Goal: Task Accomplishment & Management: Manage account settings

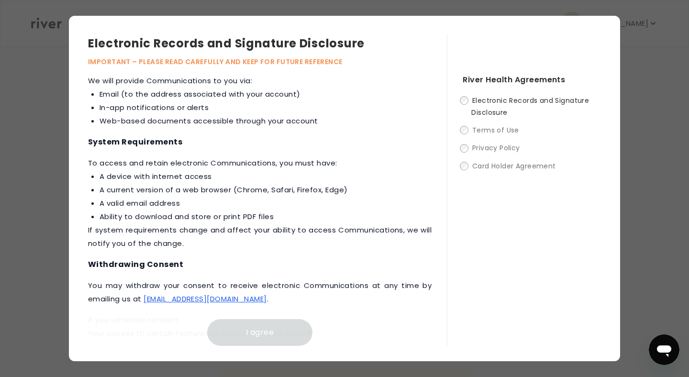
scroll to position [460, 0]
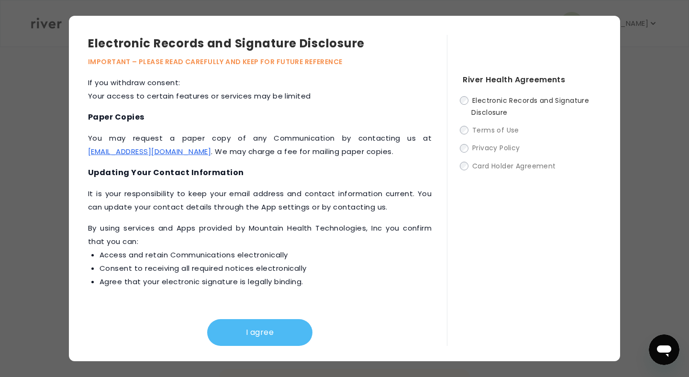
click at [252, 328] on button "I agree" at bounding box center [259, 332] width 105 height 27
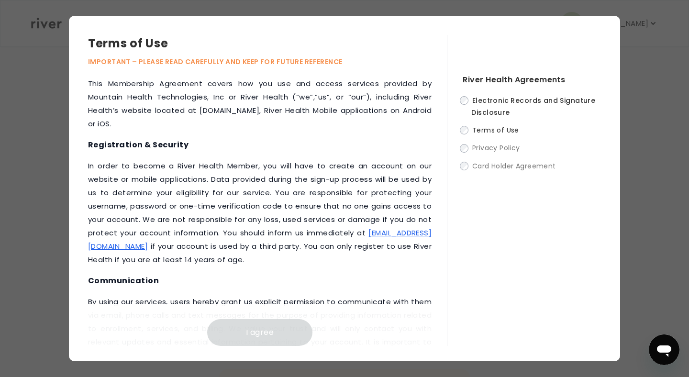
click at [475, 128] on span "Terms of Use" at bounding box center [495, 130] width 47 height 10
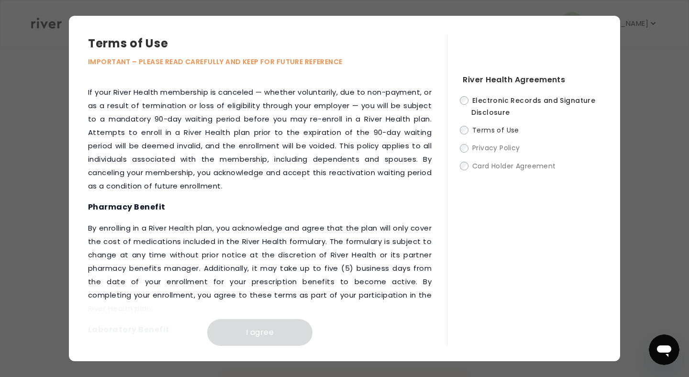
scroll to position [1365, 0]
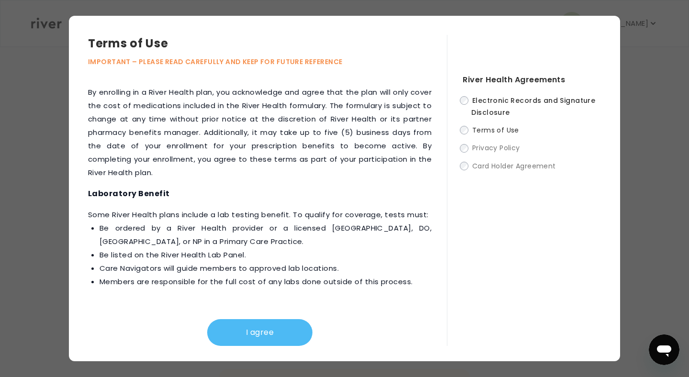
click at [260, 327] on button "I agree" at bounding box center [259, 332] width 105 height 27
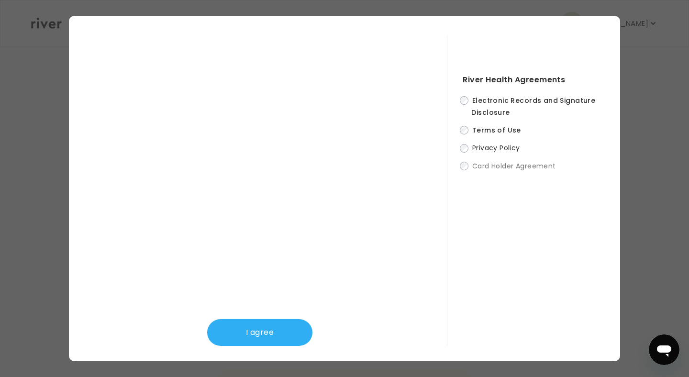
click at [496, 149] on span "Privacy Policy" at bounding box center [496, 148] width 48 height 10
click at [270, 345] on button "I agree" at bounding box center [259, 332] width 105 height 27
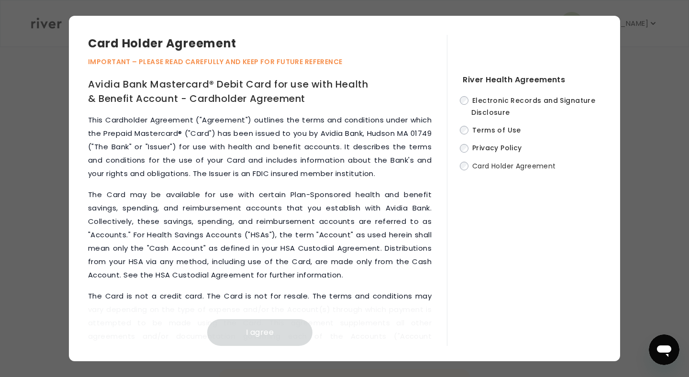
click at [510, 166] on span "Card Holder Agreement" at bounding box center [514, 166] width 84 height 10
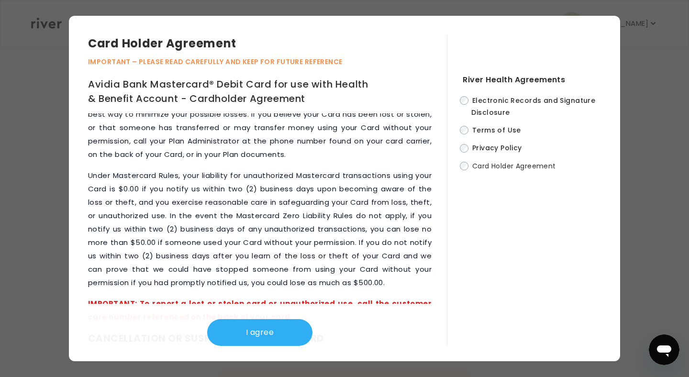
scroll to position [4154, 0]
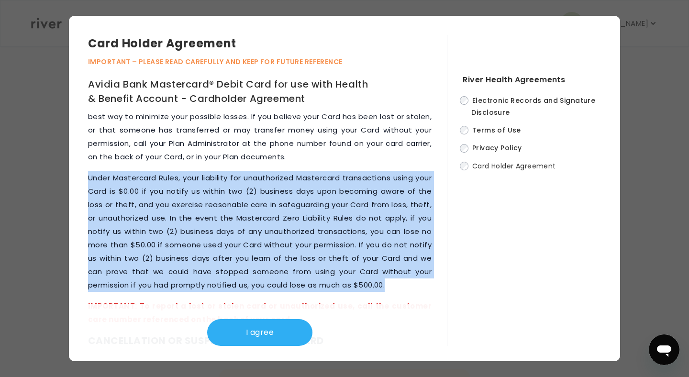
drag, startPoint x: 117, startPoint y: 141, endPoint x: 367, endPoint y: 267, distance: 280.6
click at [367, 267] on div "This Cardholder Agreement ("Agreement") outlines the terms and conditions under…" at bounding box center [267, 229] width 359 height 232
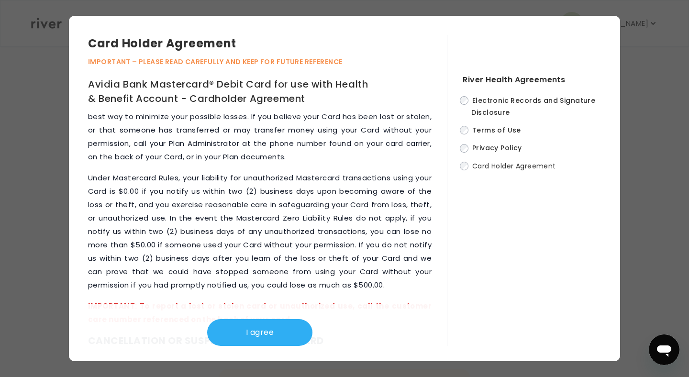
click at [367, 267] on div "This Cardholder Agreement ("Agreement") outlines the terms and conditions under…" at bounding box center [267, 229] width 359 height 232
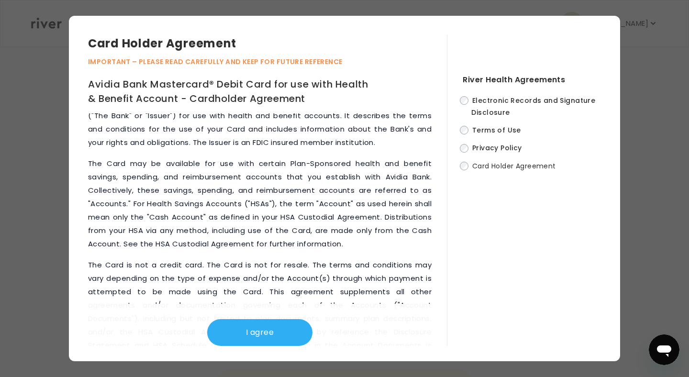
scroll to position [12, 0]
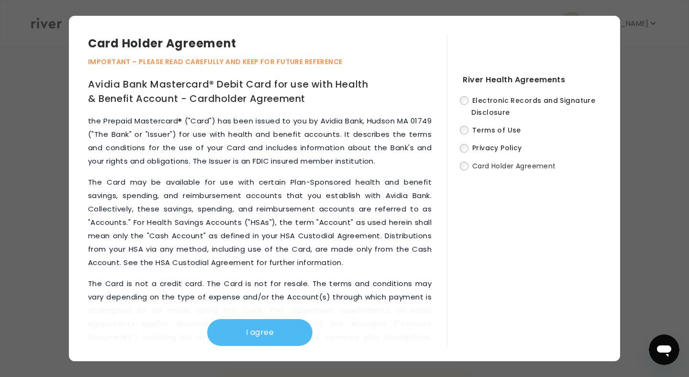
click at [292, 339] on button "I agree" at bounding box center [259, 332] width 105 height 27
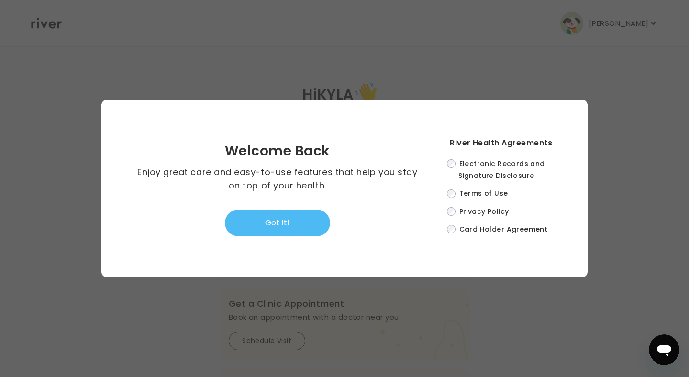
click at [294, 224] on button "Got it!" at bounding box center [277, 222] width 105 height 27
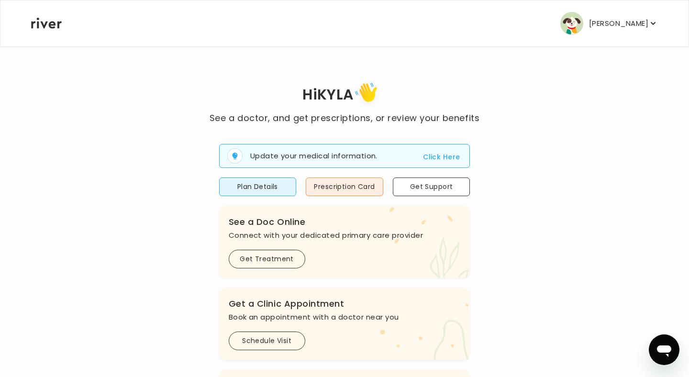
click at [581, 27] on img "button" at bounding box center [571, 23] width 23 height 23
click at [581, 28] on img "button" at bounding box center [571, 23] width 23 height 23
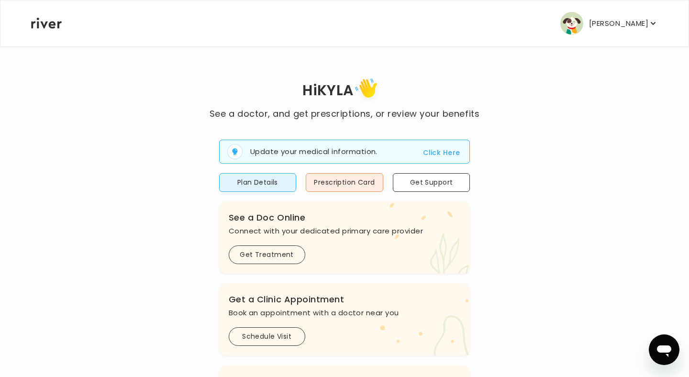
scroll to position [0, 0]
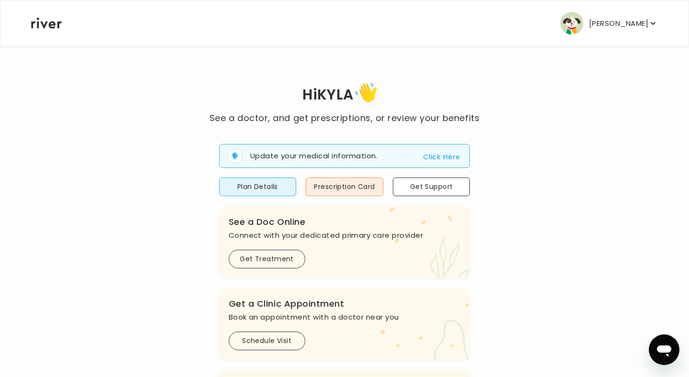
click at [639, 17] on p "[PERSON_NAME]" at bounding box center [618, 23] width 59 height 13
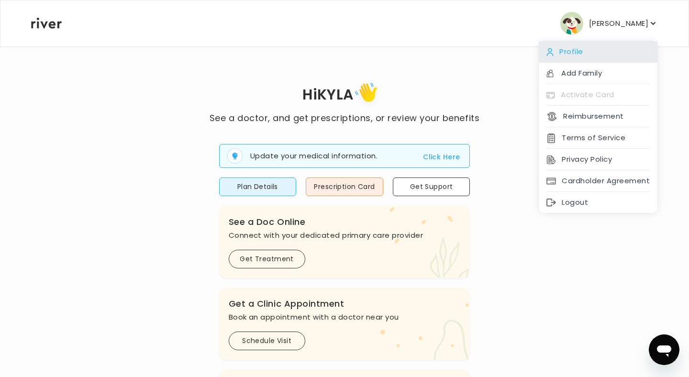
click at [575, 54] on div "Profile" at bounding box center [597, 52] width 119 height 22
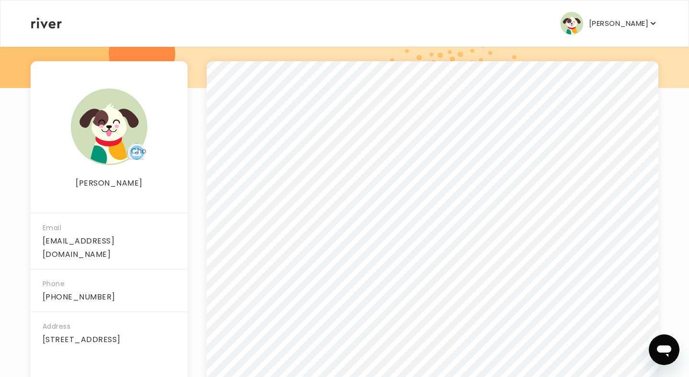
scroll to position [126, 0]
click at [623, 23] on p "[PERSON_NAME]" at bounding box center [618, 23] width 59 height 13
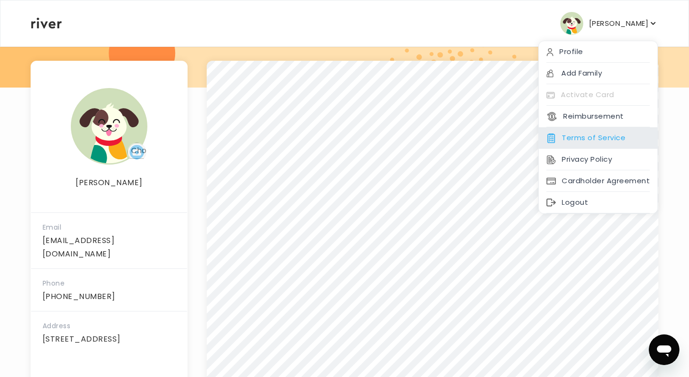
click at [610, 137] on div "Terms of Service" at bounding box center [597, 138] width 119 height 22
